Goal: Task Accomplishment & Management: Use online tool/utility

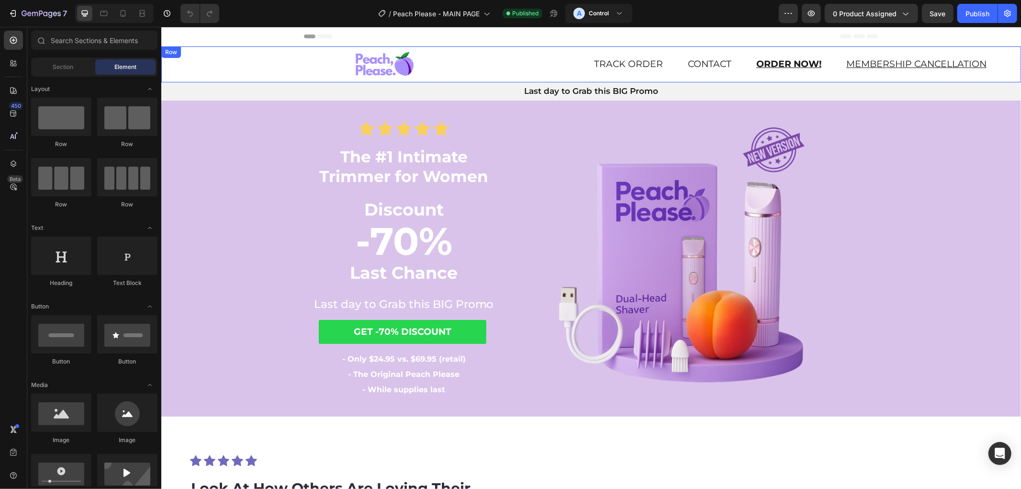
click at [174, 68] on div "Image" at bounding box center [375, 64] width 428 height 36
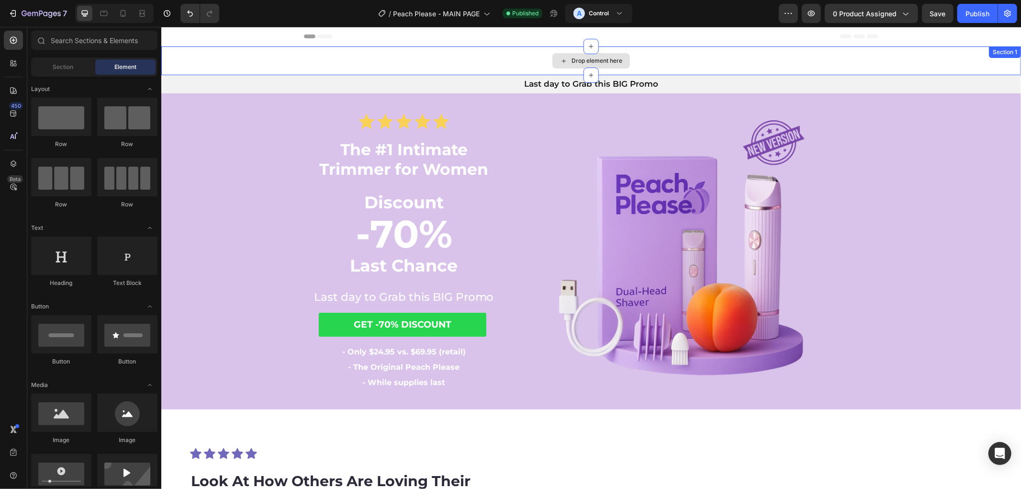
click at [175, 64] on div "Drop element here" at bounding box center [590, 60] width 859 height 29
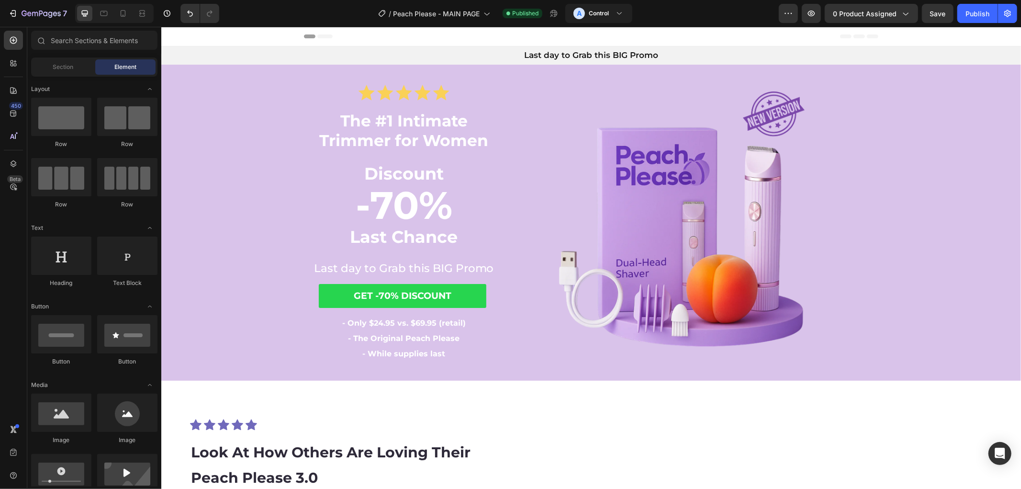
click at [176, 36] on div "Header" at bounding box center [184, 35] width 35 height 11
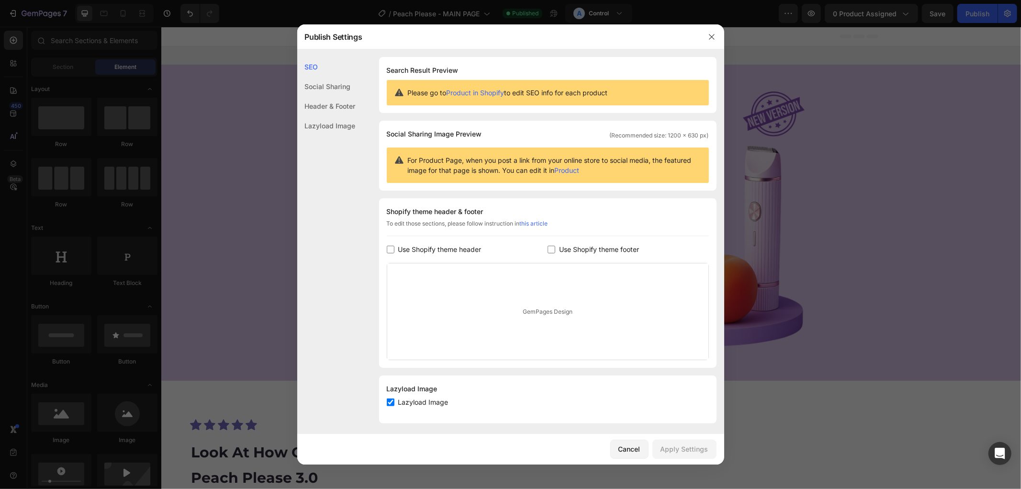
scroll to position [5, 0]
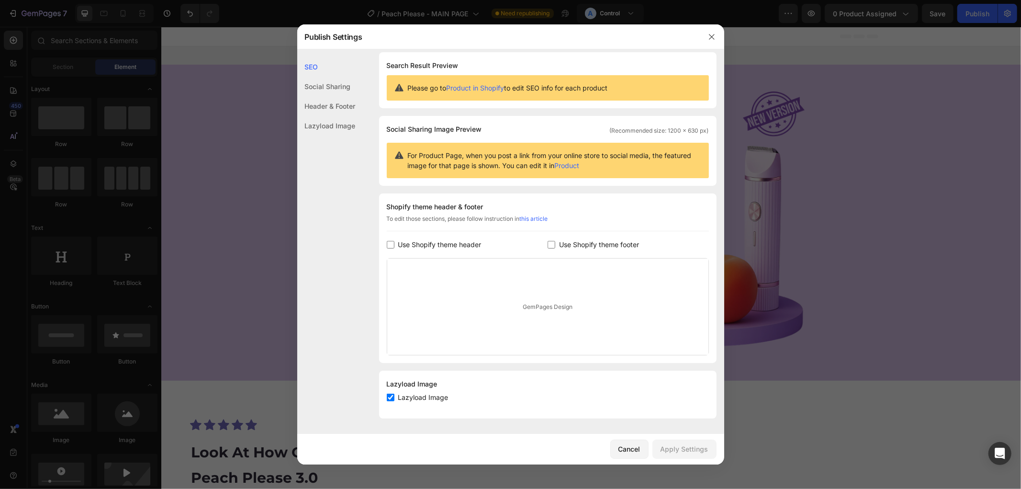
click at [448, 249] on span "Use Shopify theme header" at bounding box center [439, 244] width 83 height 11
checkbox input "true"
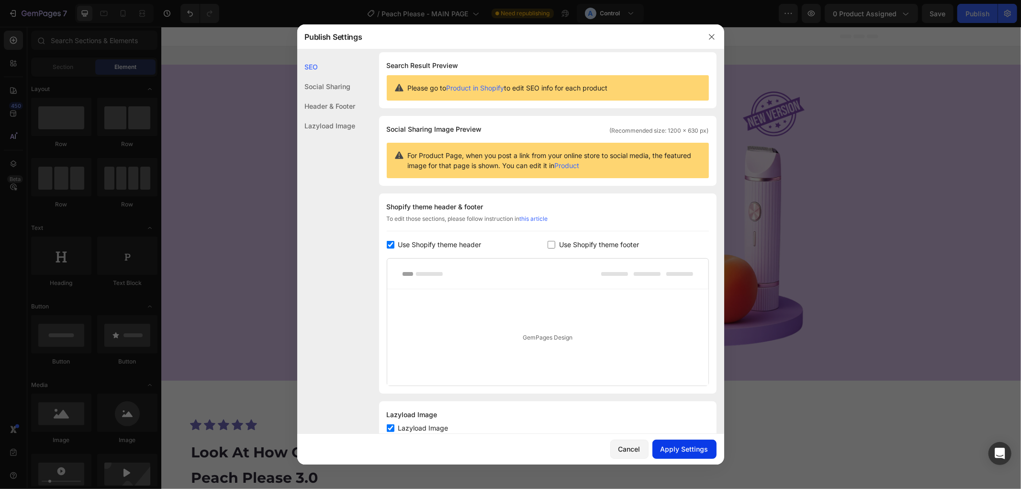
click at [675, 441] on button "Apply Settings" at bounding box center [684, 448] width 64 height 19
click at [716, 42] on button "button" at bounding box center [711, 36] width 15 height 15
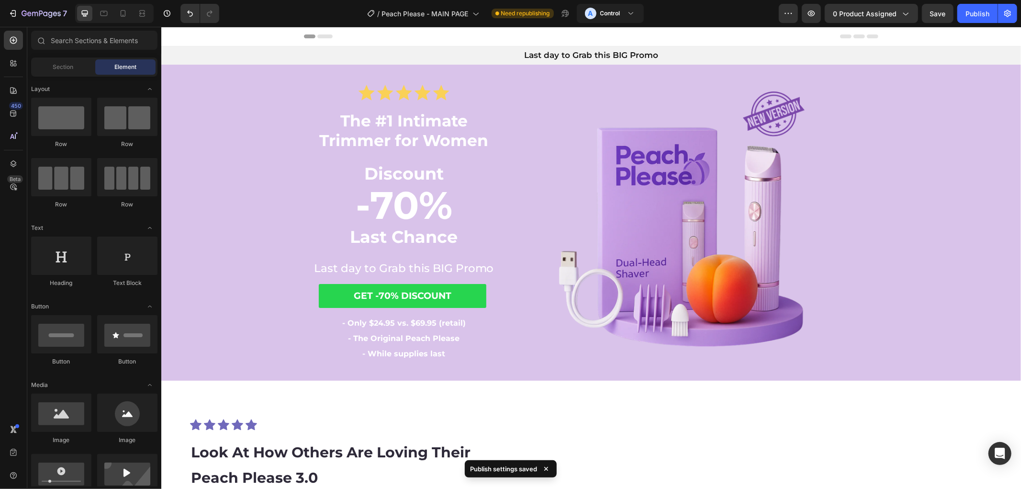
click at [706, 38] on div "Header" at bounding box center [590, 35] width 574 height 19
click at [988, 21] on button "Publish" at bounding box center [977, 13] width 40 height 19
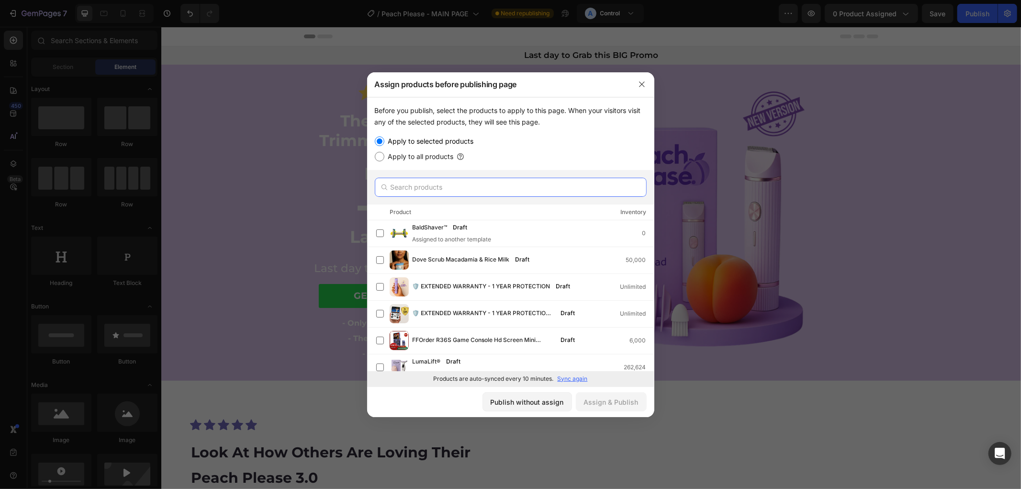
click at [481, 186] on input "text" at bounding box center [511, 187] width 272 height 19
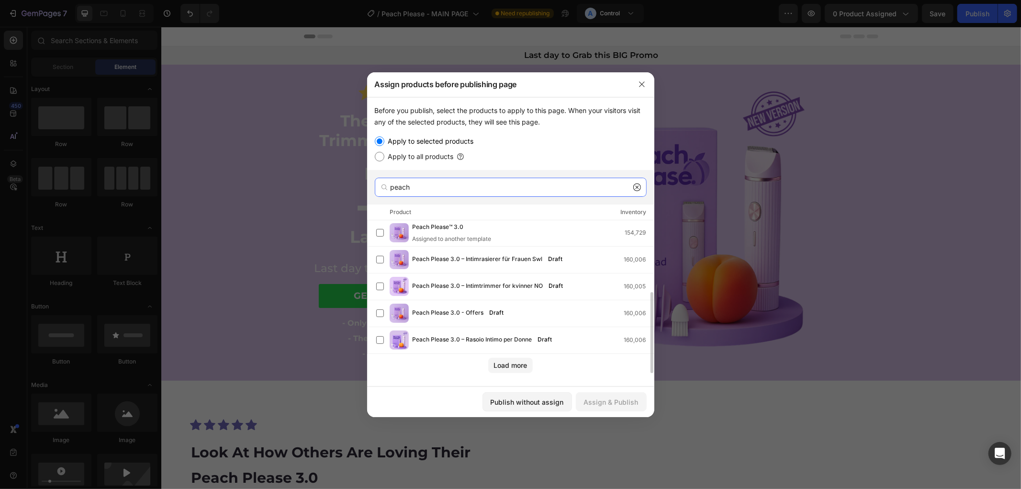
scroll to position [81, 0]
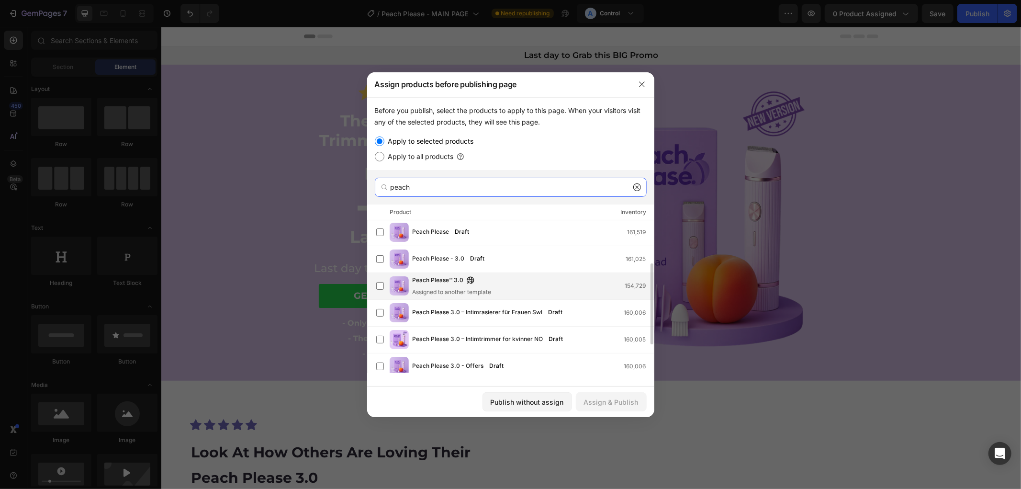
type input "peach"
click at [552, 278] on div "Peach Please™ 3.0 Assigned to another template 154,729" at bounding box center [532, 285] width 241 height 21
click at [603, 404] on div "Assign & Publish" at bounding box center [611, 402] width 55 height 10
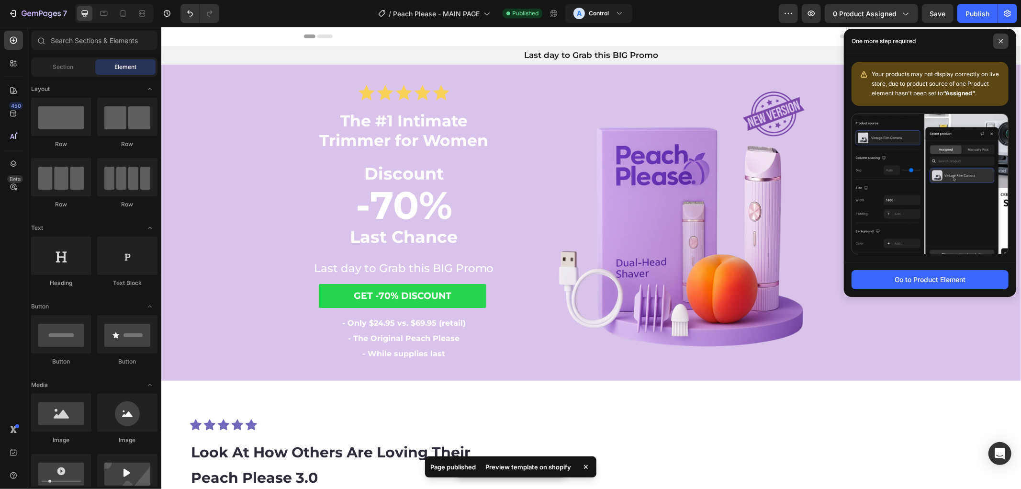
click at [997, 37] on span at bounding box center [1000, 40] width 15 height 15
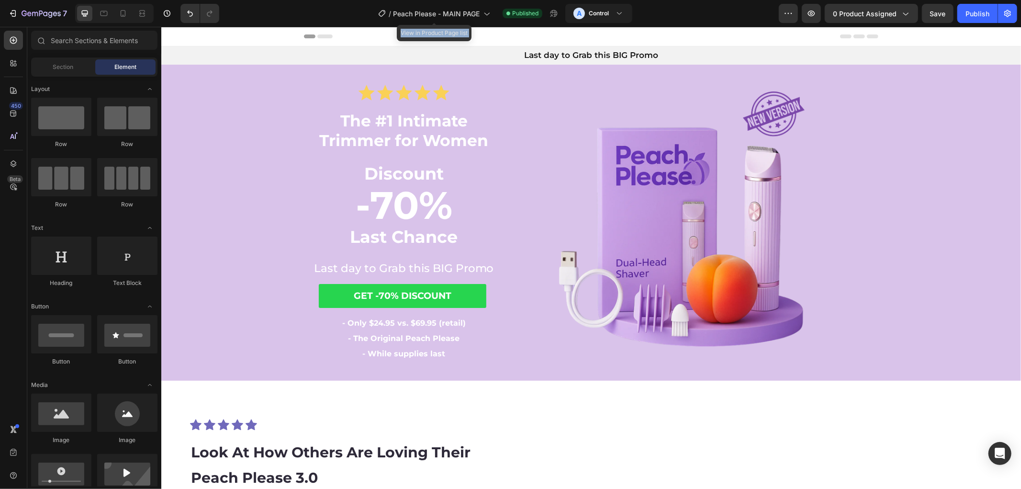
drag, startPoint x: 319, startPoint y: 11, endPoint x: 396, endPoint y: 27, distance: 78.7
click at [396, 27] on div "7 Version history / Peach Please - MAIN PAGE View in Product Page list Publishe…" at bounding box center [510, 13] width 1021 height 27
click at [357, 12] on div "/ Peach Please - MAIN PAGE Published A Control" at bounding box center [503, 13] width 552 height 19
drag, startPoint x: 357, startPoint y: 4, endPoint x: 375, endPoint y: 15, distance: 21.5
click at [379, 17] on div "/ Peach Please - MAIN PAGE Published A Control" at bounding box center [503, 13] width 552 height 19
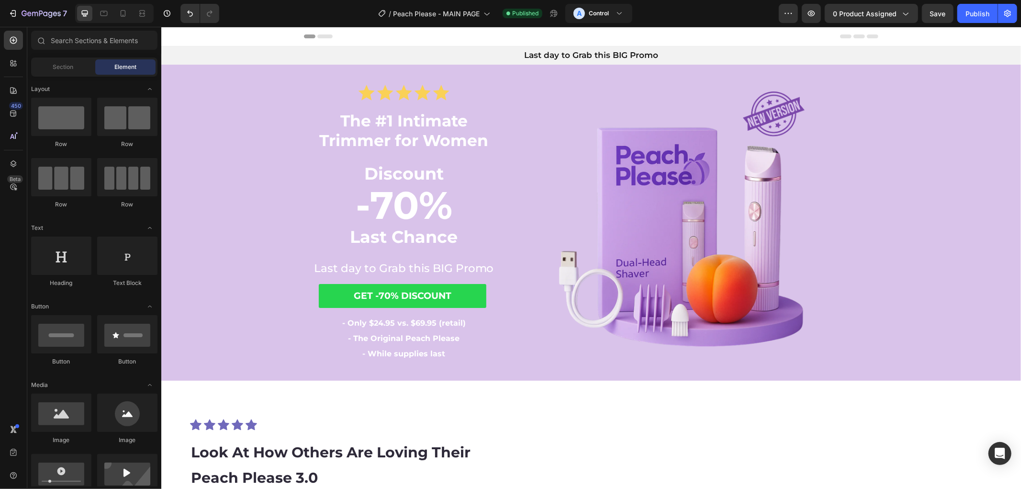
click at [371, 13] on div "/ Peach Please - MAIN PAGE Published A Control" at bounding box center [503, 13] width 552 height 19
drag, startPoint x: 522, startPoint y: 38, endPoint x: 490, endPoint y: 32, distance: 32.8
